Goal: Task Accomplishment & Management: Manage account settings

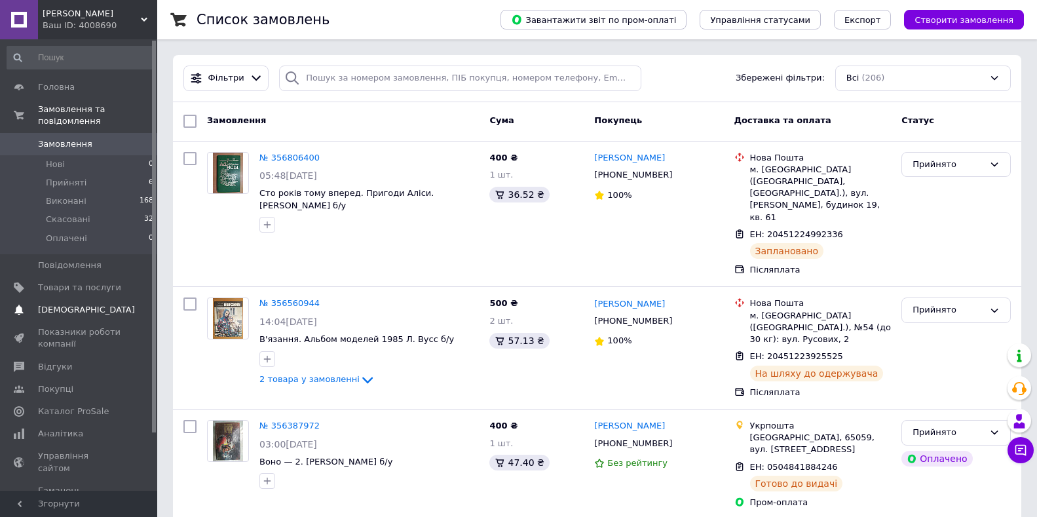
click at [47, 304] on span "[DEMOGRAPHIC_DATA]" at bounding box center [86, 310] width 97 height 12
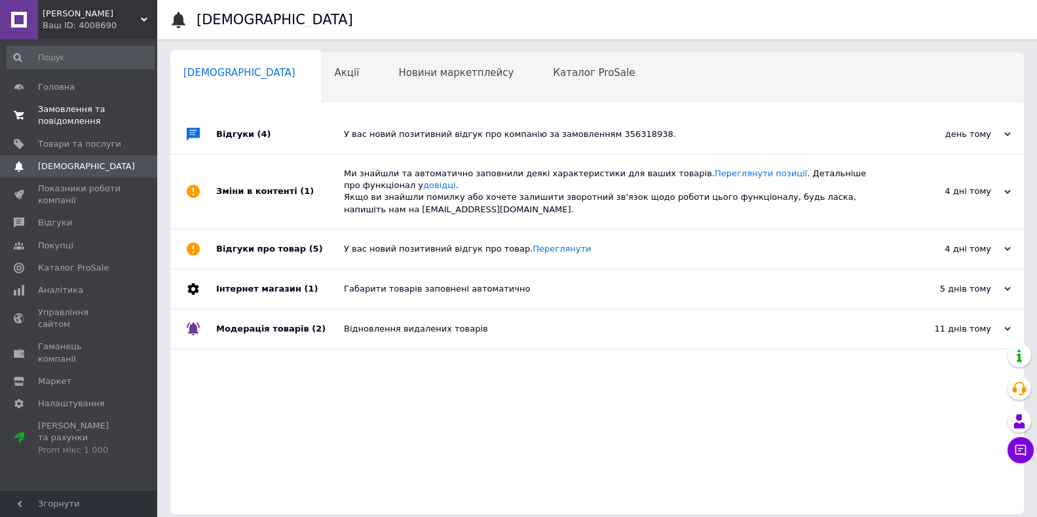
click at [84, 119] on span "Замовлення та повідомлення" at bounding box center [79, 115] width 83 height 24
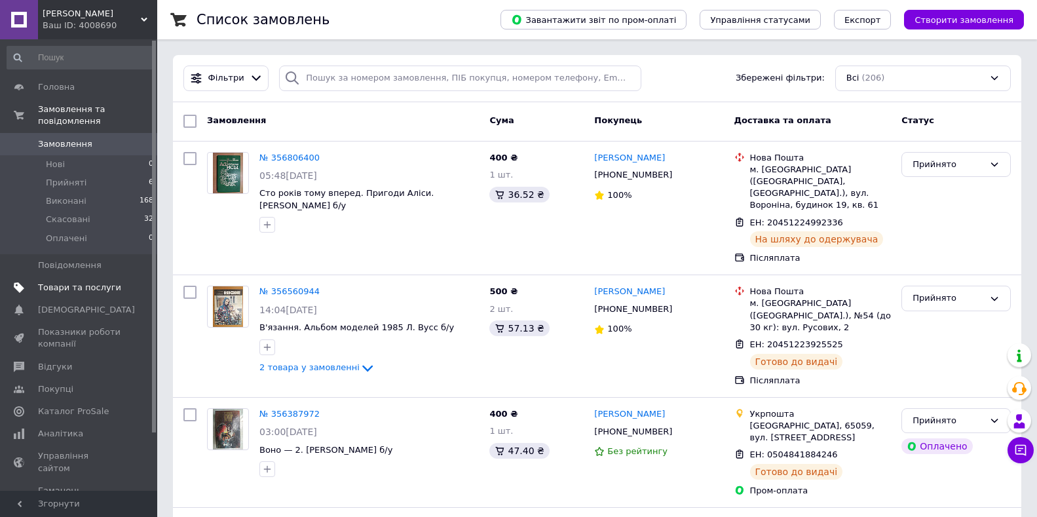
click at [93, 282] on span "Товари та послуги" at bounding box center [79, 288] width 83 height 12
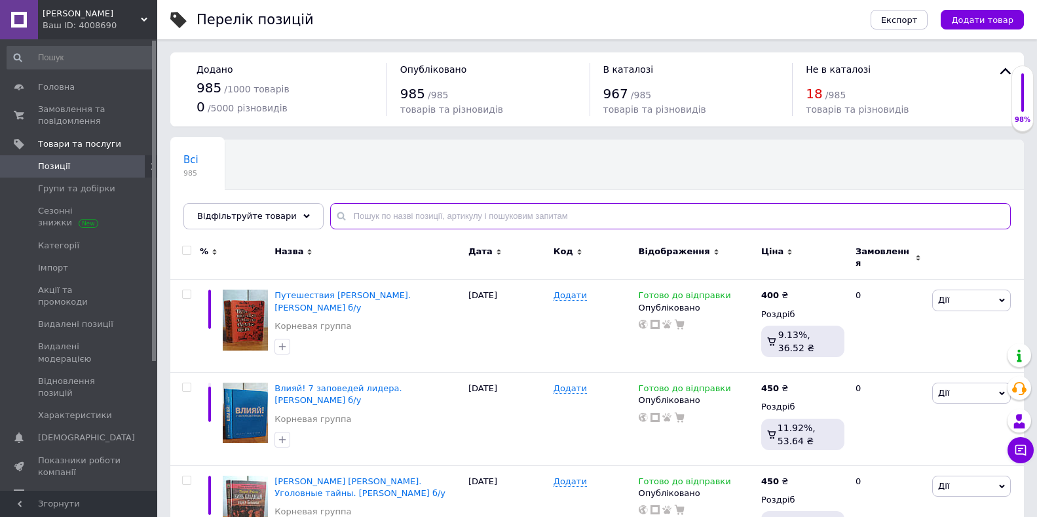
click at [430, 216] on input "text" at bounding box center [670, 216] width 680 height 26
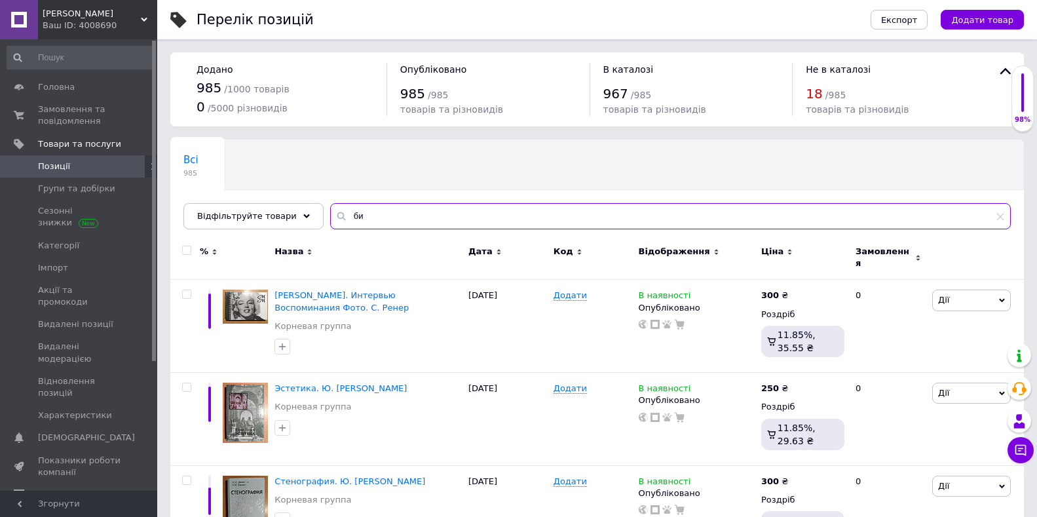
type input "б"
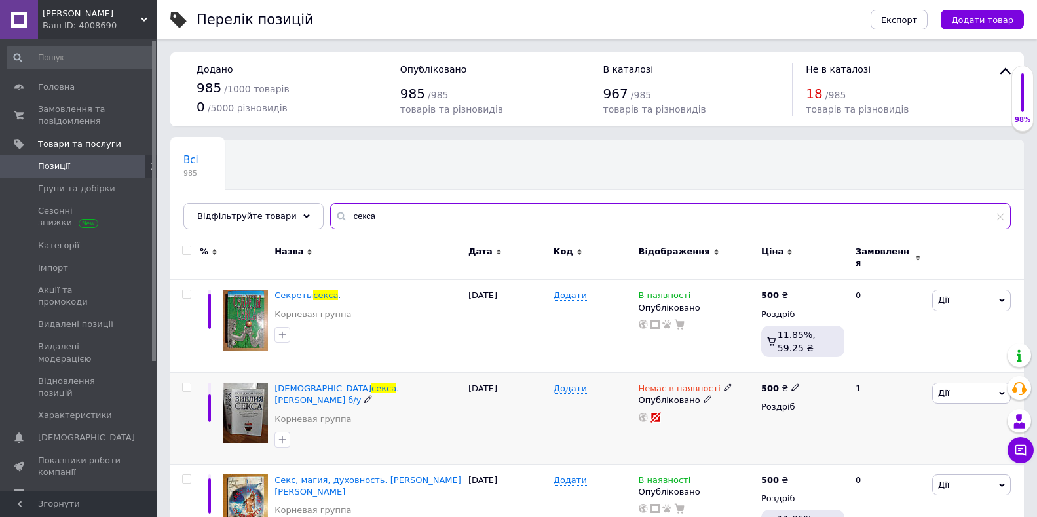
type input "секса"
click at [724, 384] on use at bounding box center [727, 387] width 7 height 7
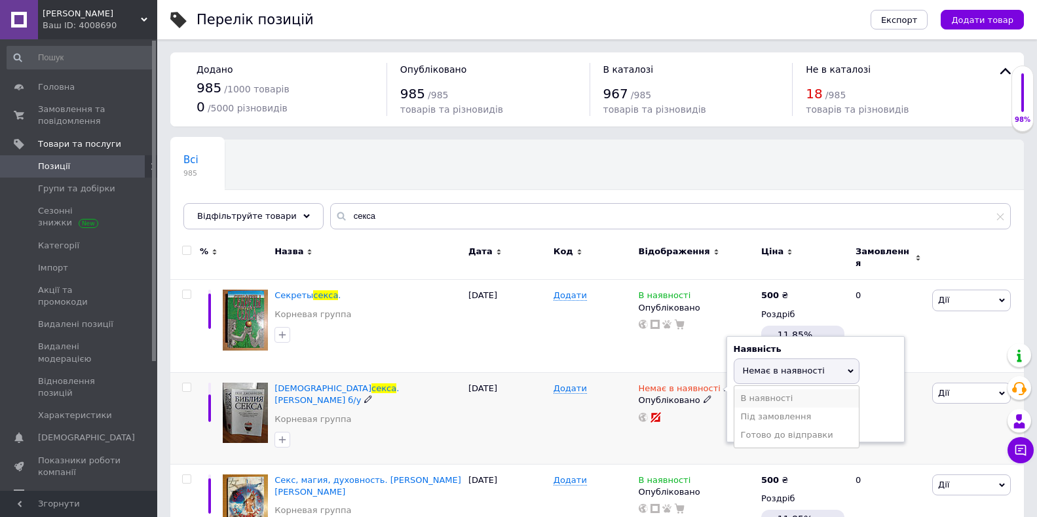
click at [756, 392] on li "В наявності" at bounding box center [796, 398] width 124 height 18
click at [849, 359] on span "В наявності" at bounding box center [796, 370] width 126 height 25
click at [801, 426] on li "Готово до відправки" at bounding box center [796, 435] width 124 height 18
click at [551, 411] on div "Додати" at bounding box center [592, 419] width 85 height 92
